Goal: Navigation & Orientation: Find specific page/section

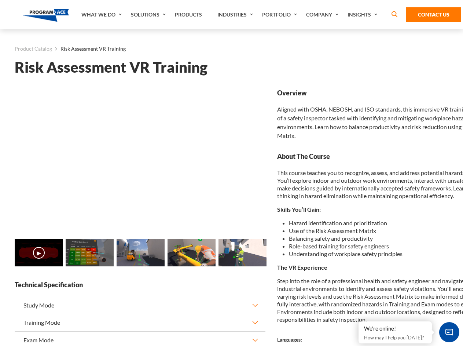
click at [149, 15] on link "Solutions" at bounding box center [149, 14] width 44 height 29
click at [0, 0] on div "AI & Computer Vision Solutions Computer Vision Quality Control AI tools for fas…" at bounding box center [0, 0] width 0 height 0
click at [0, 0] on div "AI & Computer Vision Solutions Virtual Training Solutions Virtual Tour Solution…" at bounding box center [0, 0] width 0 height 0
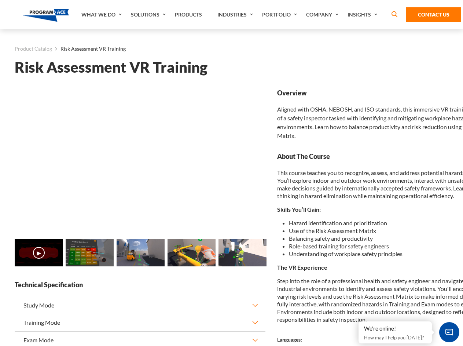
click at [0, 0] on div "AI & Computer Vision Solutions Virtual Training Solutions Virtual Tour Solution…" at bounding box center [0, 0] width 0 height 0
click at [0, 0] on div "AI & Computer Vision Solutions Computer Vision Quality Control AI tools for fas…" at bounding box center [0, 0] width 0 height 0
